Goal: Find specific fact: Find contact information

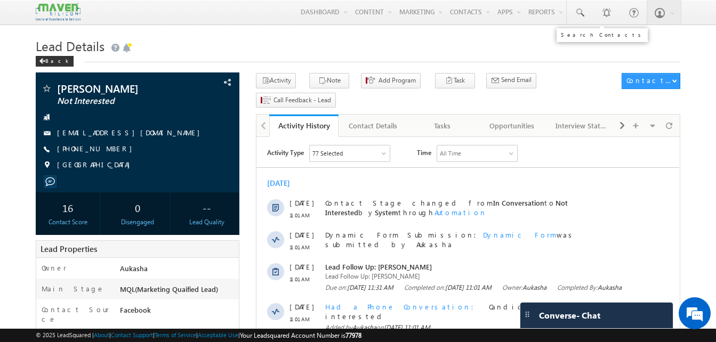
click at [586, 17] on link at bounding box center [579, 12] width 26 height 25
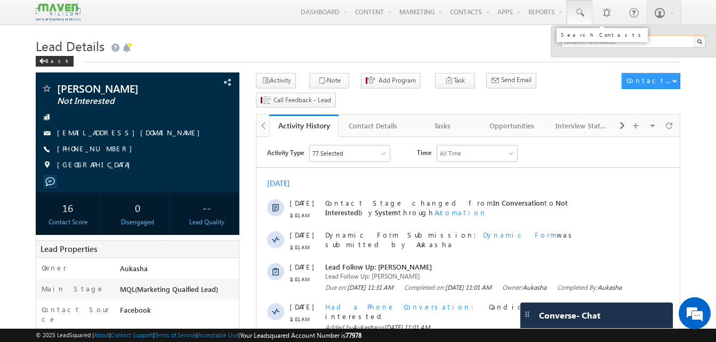
paste input "8667826347"
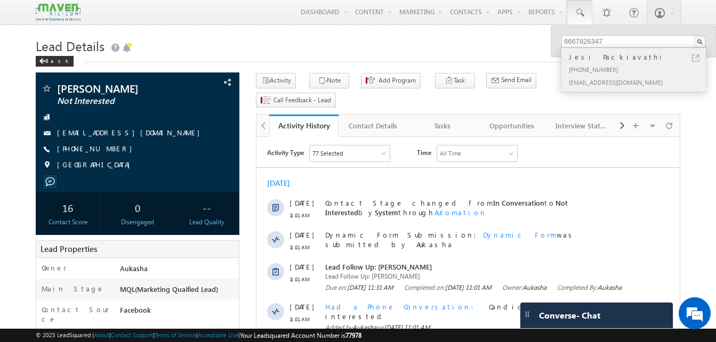
type input "8667826347"
click at [697, 56] on link at bounding box center [695, 57] width 7 height 7
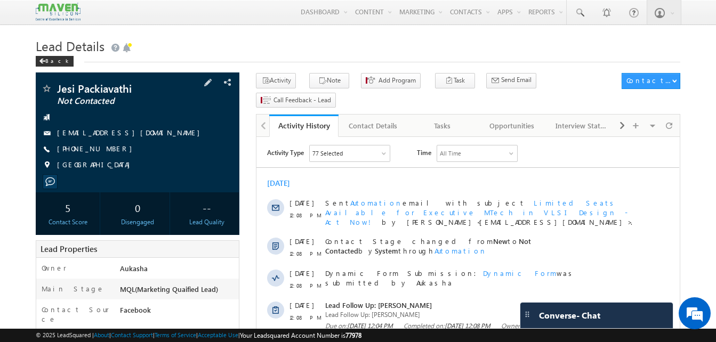
click at [109, 148] on div "[PHONE_NUMBER]" at bounding box center [137, 149] width 193 height 11
copy div "[PHONE_NUMBER]"
click at [294, 40] on h1 "Lead Details" at bounding box center [358, 45] width 644 height 21
click at [294, 48] on h1 "Lead Details" at bounding box center [358, 45] width 644 height 21
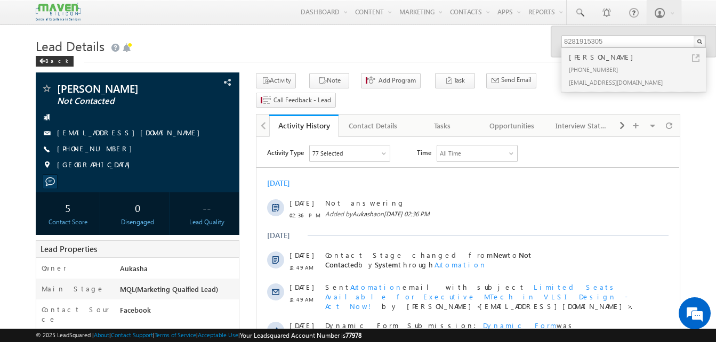
click at [360, 55] on h1 "Lead Details" at bounding box center [358, 45] width 644 height 21
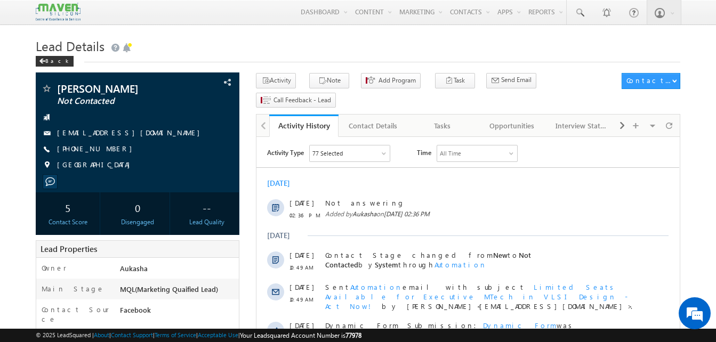
click at [344, 38] on h1 "Lead Details" at bounding box center [358, 45] width 644 height 21
click at [297, 51] on h1 "Lead Details" at bounding box center [358, 45] width 644 height 21
click at [328, 43] on h1 "Lead Details" at bounding box center [358, 45] width 644 height 21
click at [343, 58] on div "Back" at bounding box center [358, 58] width 644 height 7
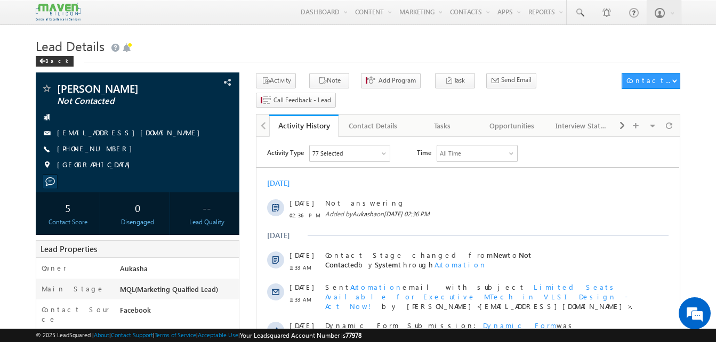
click at [302, 55] on h1 "Lead Details" at bounding box center [358, 45] width 644 height 21
click at [314, 46] on h1 "Lead Details" at bounding box center [358, 45] width 644 height 21
click at [324, 35] on h1 "Lead Details" at bounding box center [358, 45] width 644 height 21
drag, startPoint x: 117, startPoint y: 150, endPoint x: 109, endPoint y: 150, distance: 8.0
click at [109, 150] on div "+91-7981396359" at bounding box center [137, 149] width 193 height 11
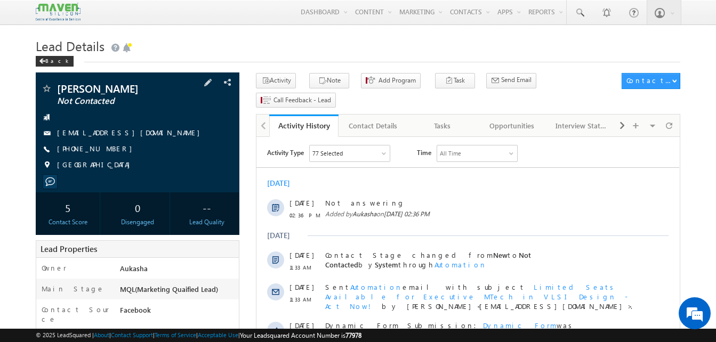
copy div "+91-7981396359"
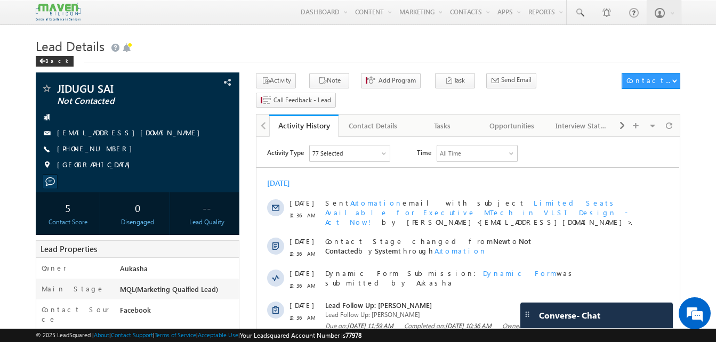
click at [318, 40] on h1 "Lead Details" at bounding box center [358, 45] width 644 height 21
drag, startPoint x: 117, startPoint y: 153, endPoint x: 109, endPoint y: 151, distance: 7.9
click at [109, 151] on div "+91-7993004788" at bounding box center [137, 149] width 193 height 11
copy div "+91-7993004788"
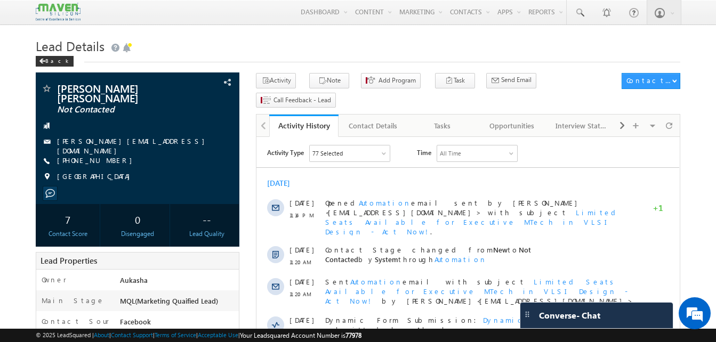
click at [191, 43] on h1 "Lead Details" at bounding box center [358, 45] width 644 height 21
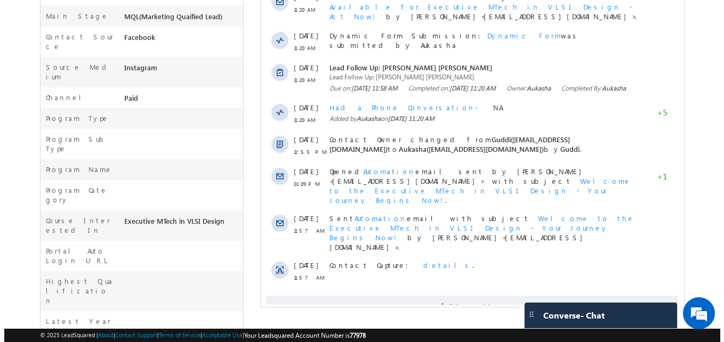
scroll to position [286, 0]
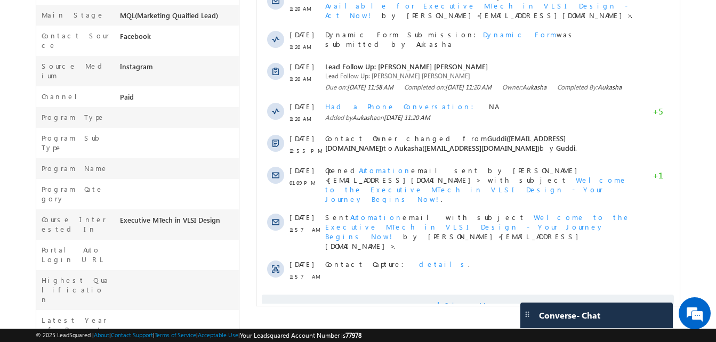
click at [537, 295] on span "Show More" at bounding box center [468, 305] width 412 height 21
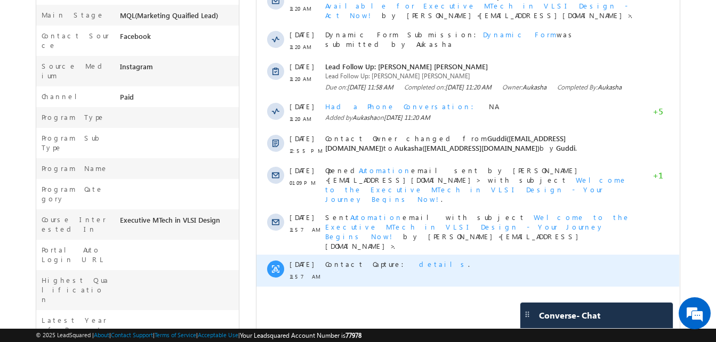
click at [419, 259] on span "details" at bounding box center [443, 263] width 49 height 9
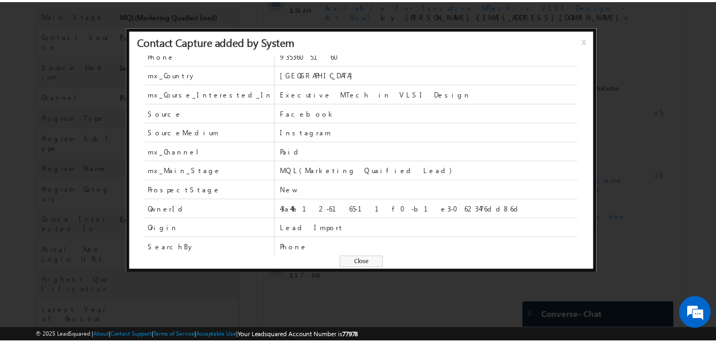
scroll to position [0, 0]
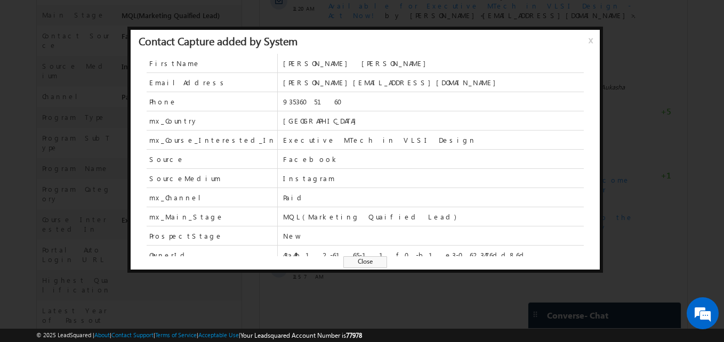
click at [370, 261] on span "Close" at bounding box center [365, 262] width 44 height 12
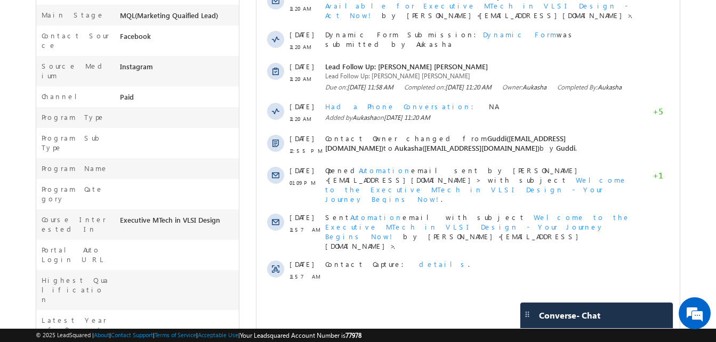
click at [10, 188] on body "Menu Aukasha lsq5@ maven -sili con.c om" at bounding box center [358, 117] width 716 height 806
click at [247, 190] on div "[PERSON_NAME] [PERSON_NAME] Not Contacted [GEOGRAPHIC_DATA] --" at bounding box center [358, 153] width 644 height 733
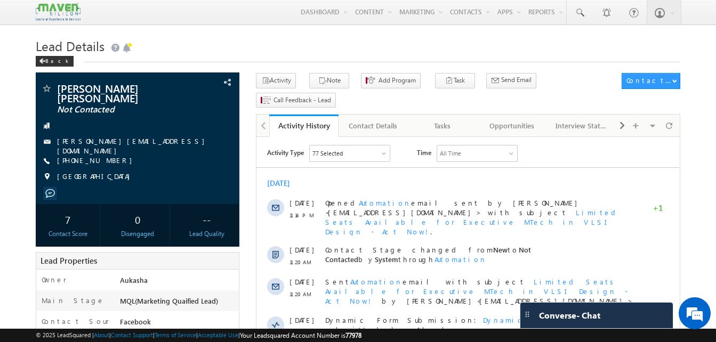
click at [217, 54] on h1 "Lead Details" at bounding box center [358, 45] width 644 height 21
click at [257, 46] on h1 "Lead Details" at bounding box center [358, 45] width 644 height 21
click at [230, 53] on h1 "Lead Details" at bounding box center [358, 45] width 644 height 21
drag, startPoint x: 119, startPoint y: 151, endPoint x: 109, endPoint y: 151, distance: 10.1
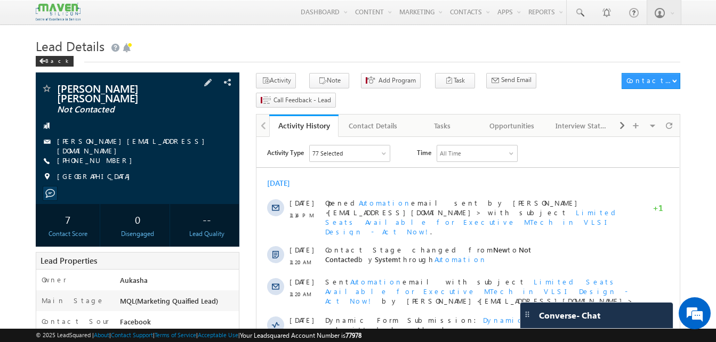
click at [109, 156] on div "[PHONE_NUMBER]" at bounding box center [137, 161] width 193 height 11
copy div "[PHONE_NUMBER]"
